Goal: Information Seeking & Learning: Find specific fact

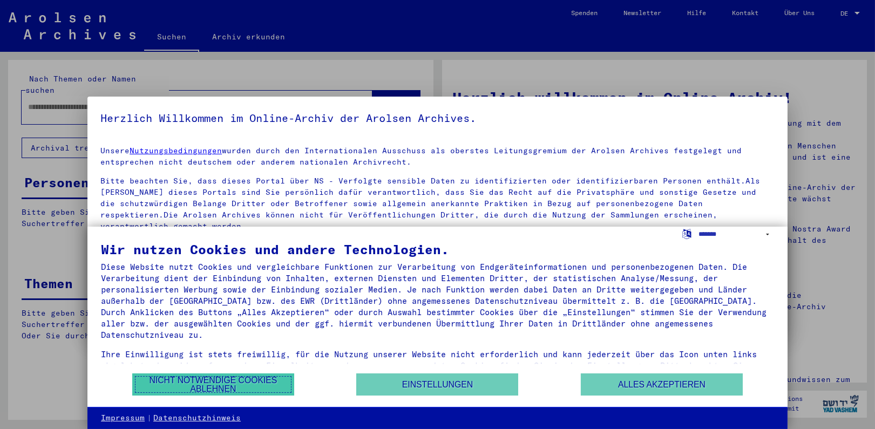
click at [270, 377] on button "Nicht notwendige Cookies ablehnen" at bounding box center [213, 385] width 162 height 22
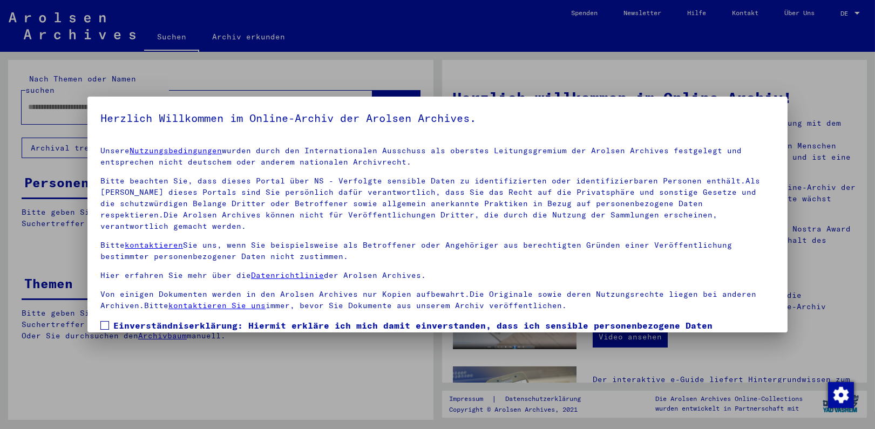
click at [106, 321] on span at bounding box center [104, 325] width 9 height 9
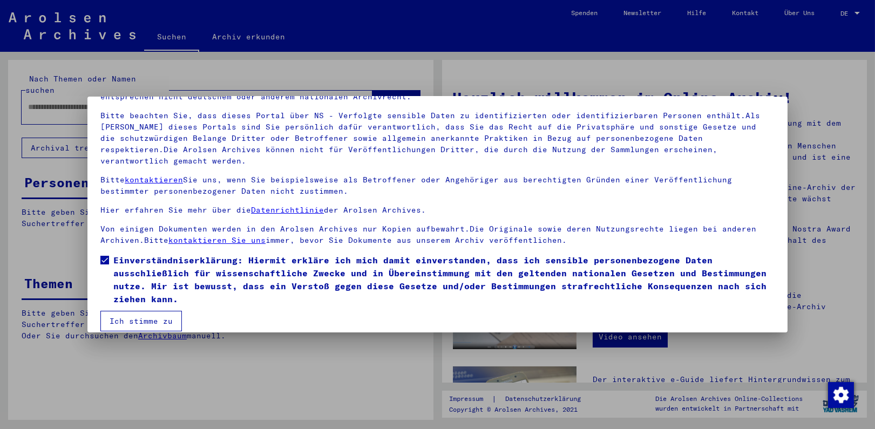
click at [141, 311] on button "Ich stimme zu" at bounding box center [141, 321] width 82 height 21
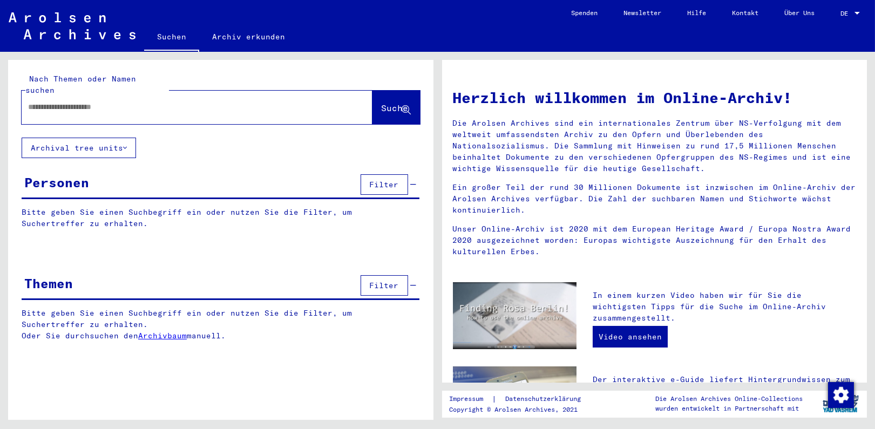
click at [103, 101] on input "text" at bounding box center [184, 106] width 312 height 11
paste input "*******"
type input "**********"
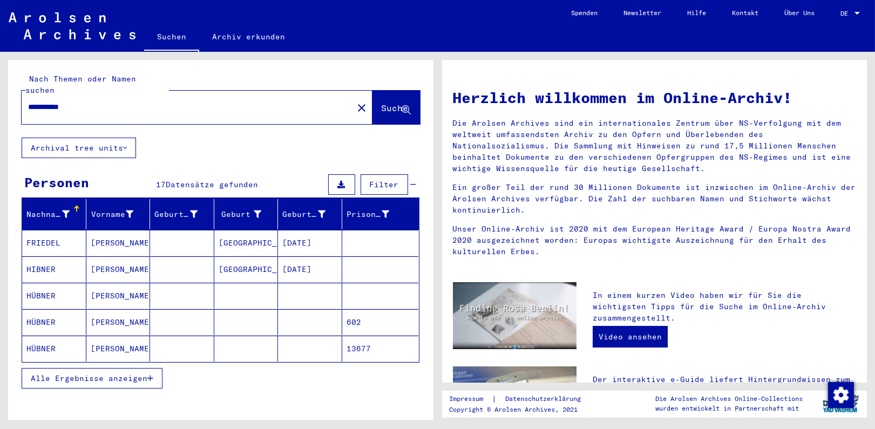
click at [52, 374] on span "Alle Ergebnisse anzeigen" at bounding box center [89, 379] width 117 height 10
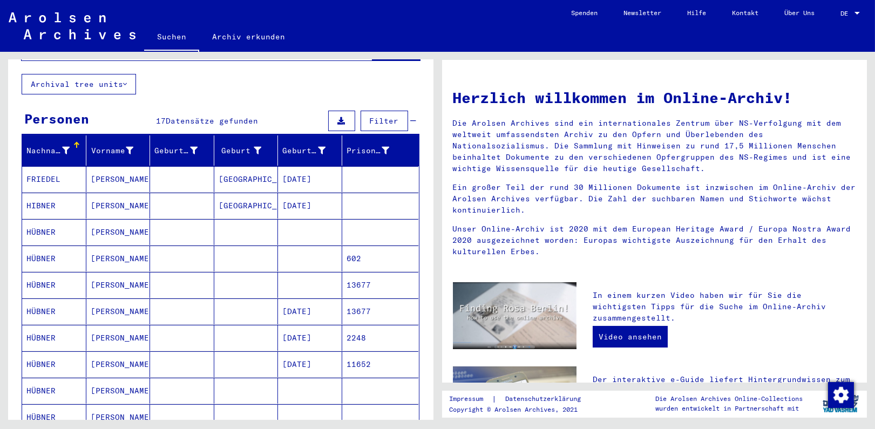
scroll to position [107, 0]
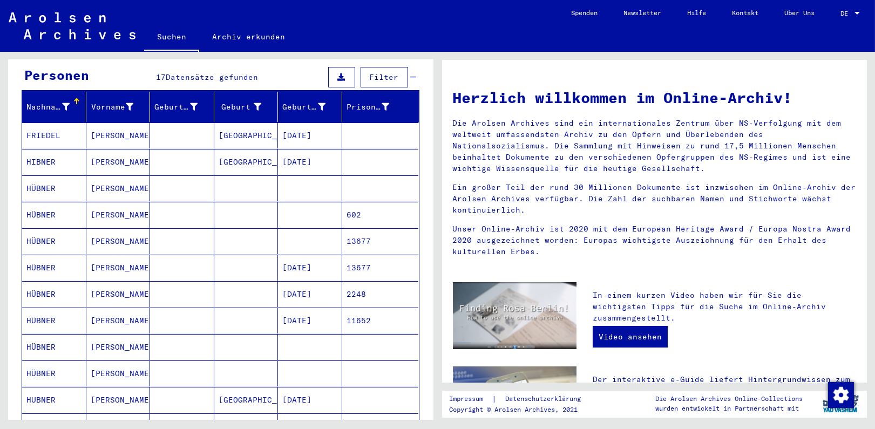
click at [52, 361] on mat-cell "HÜBNER" at bounding box center [54, 374] width 64 height 26
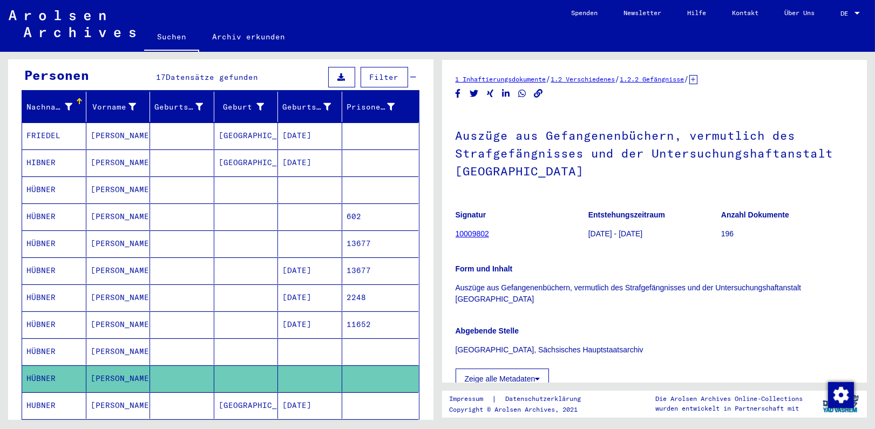
click at [474, 233] on link "10009802" at bounding box center [472, 233] width 33 height 9
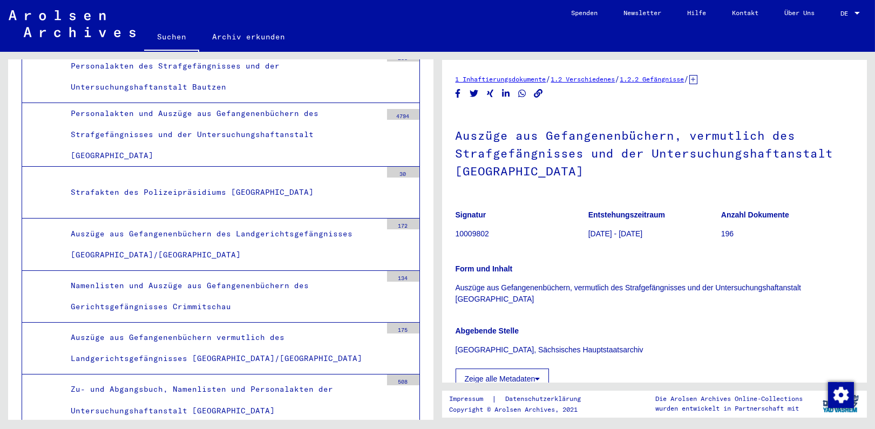
click at [697, 80] on icon at bounding box center [693, 79] width 8 height 9
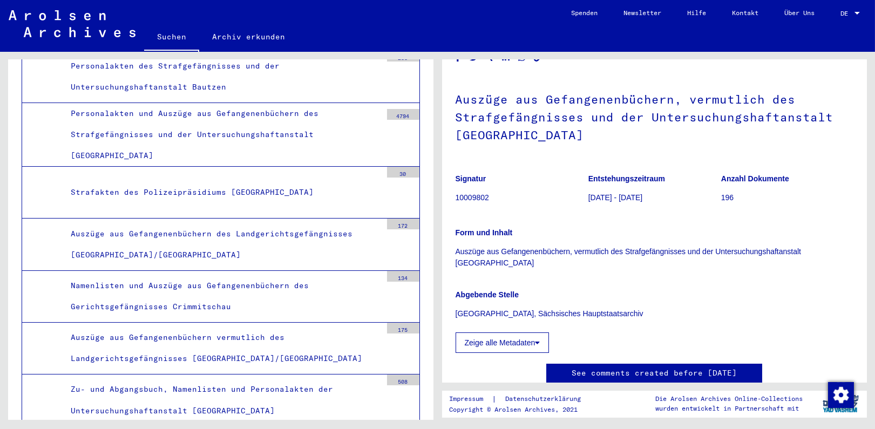
scroll to position [107, 0]
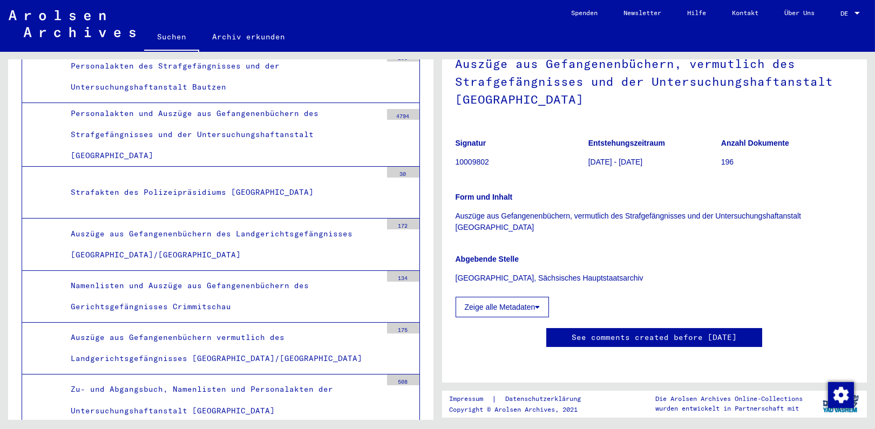
click at [542, 297] on button "Zeige alle Metadaten" at bounding box center [503, 307] width 94 height 21
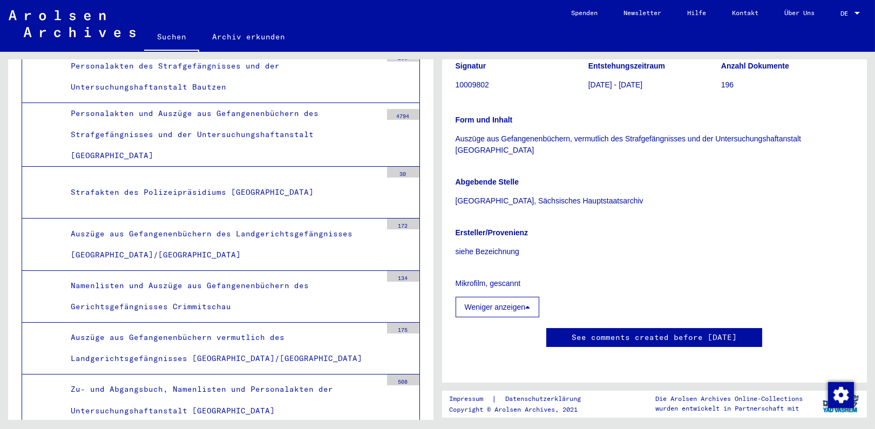
scroll to position [377, 0]
